Goal: Information Seeking & Learning: Learn about a topic

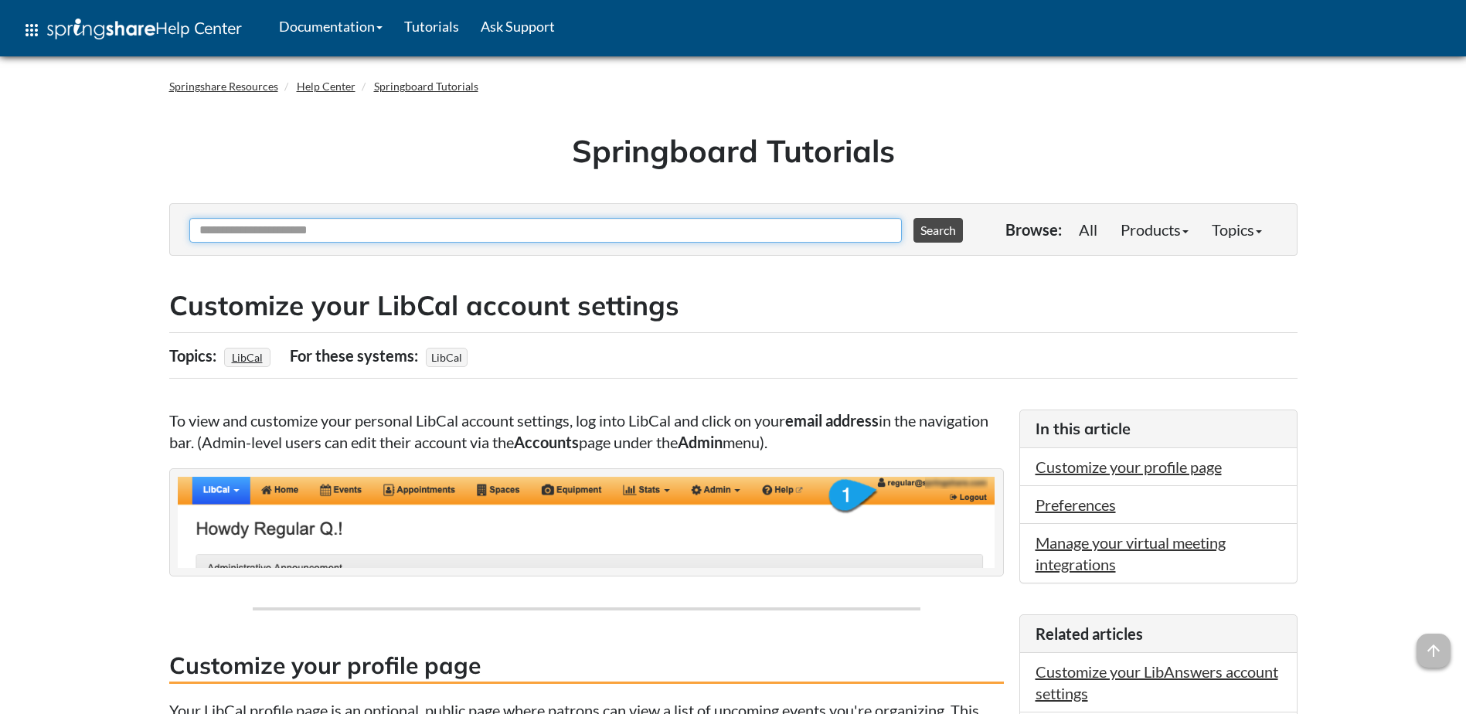
click at [390, 236] on input "Ask Another Question" at bounding box center [545, 230] width 713 height 25
type input "**********"
click at [914, 218] on button "Search" at bounding box center [938, 230] width 49 height 25
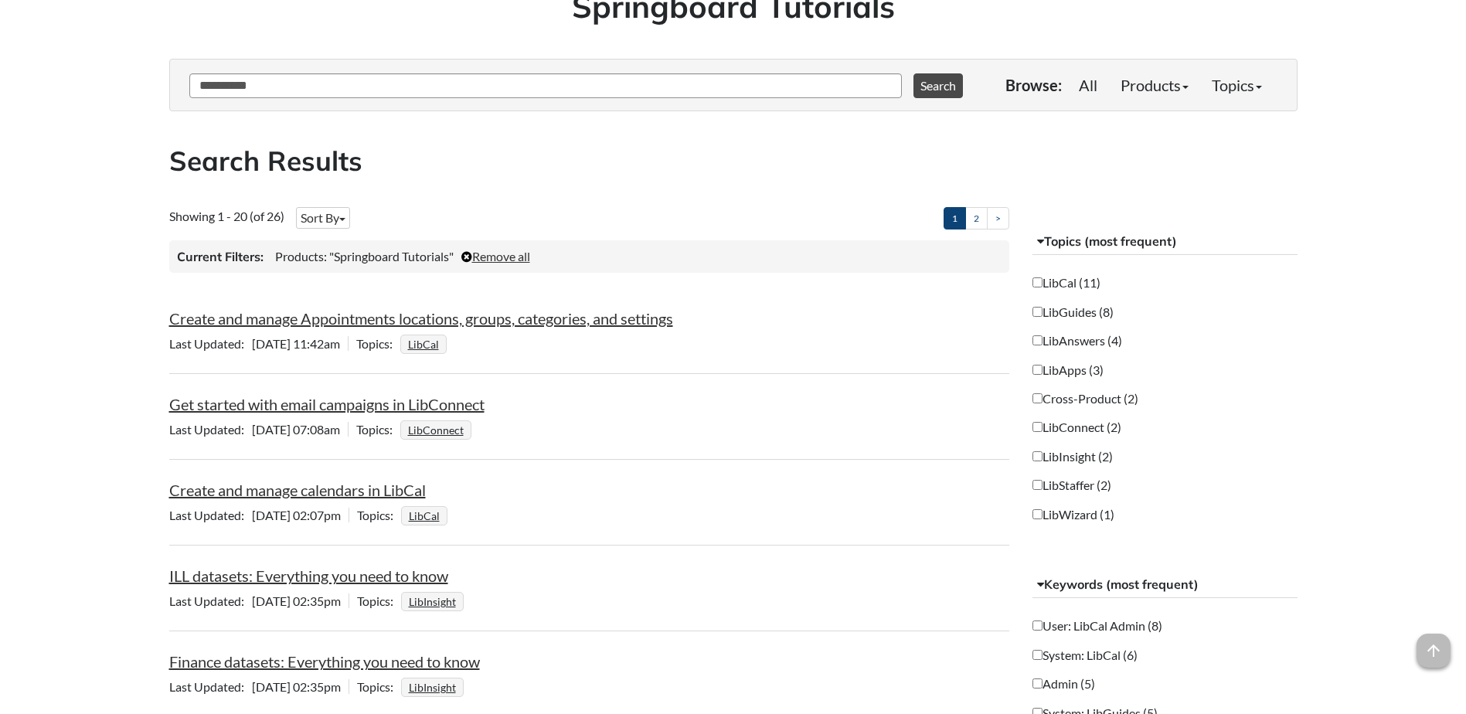
scroll to position [155, 0]
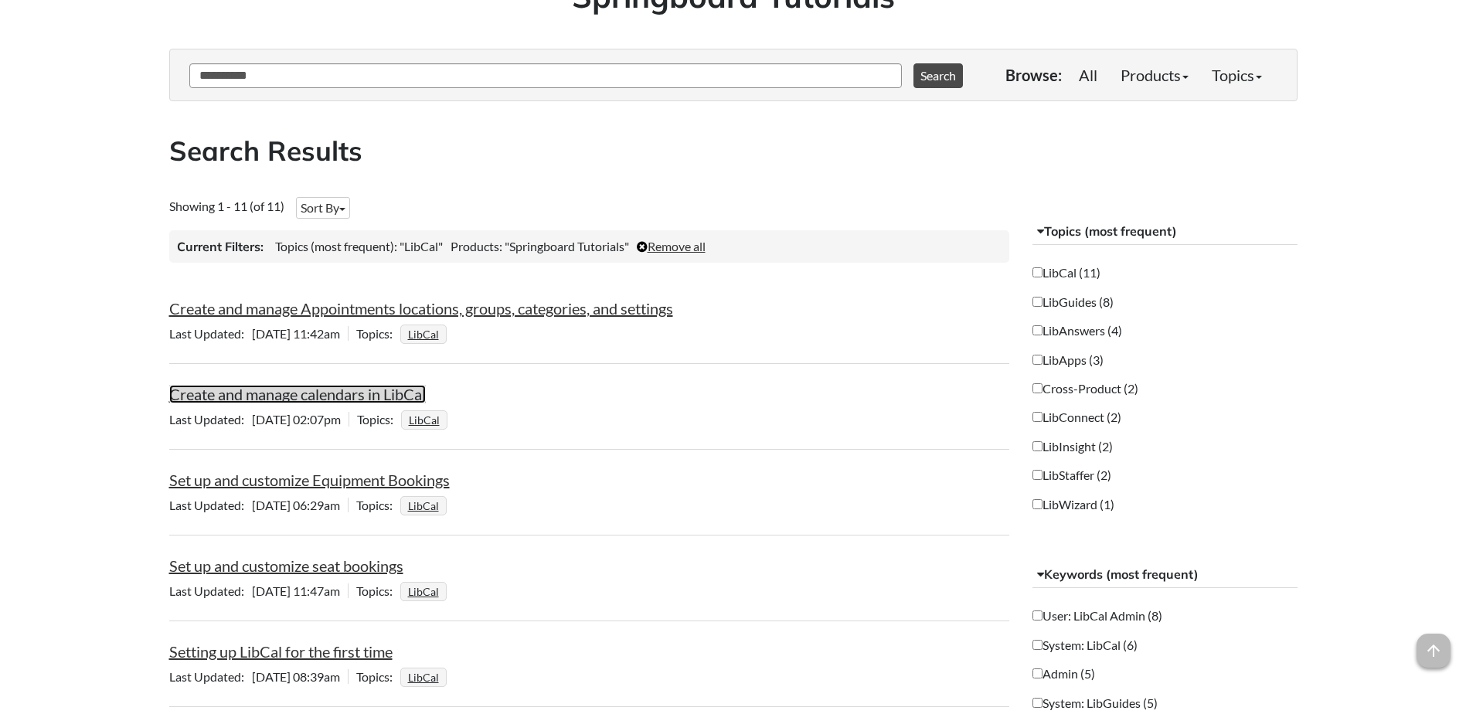
click at [333, 394] on link "Create and manage calendars in LibCal" at bounding box center [297, 394] width 257 height 19
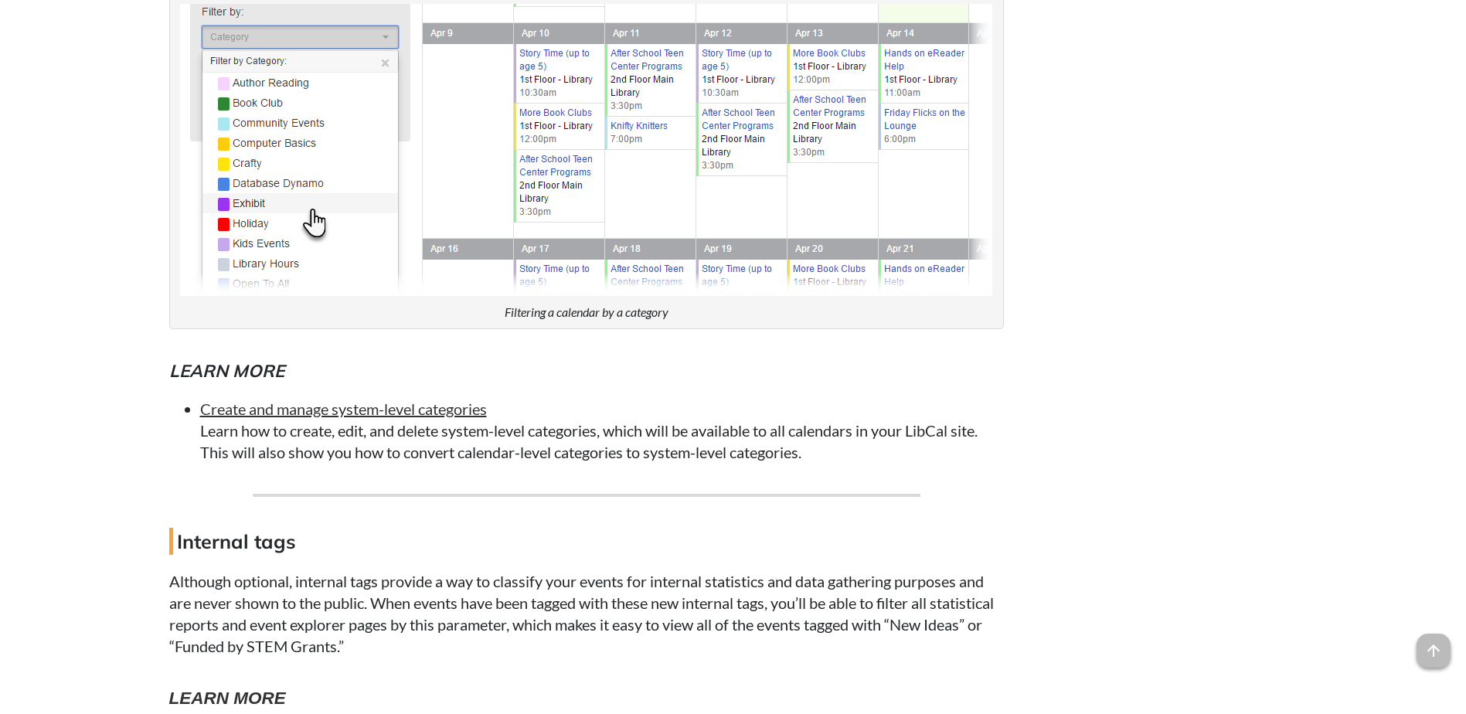
scroll to position [3787, 0]
click at [324, 413] on link "Create and manage system-level categories" at bounding box center [343, 407] width 287 height 19
